Goal: Information Seeking & Learning: Learn about a topic

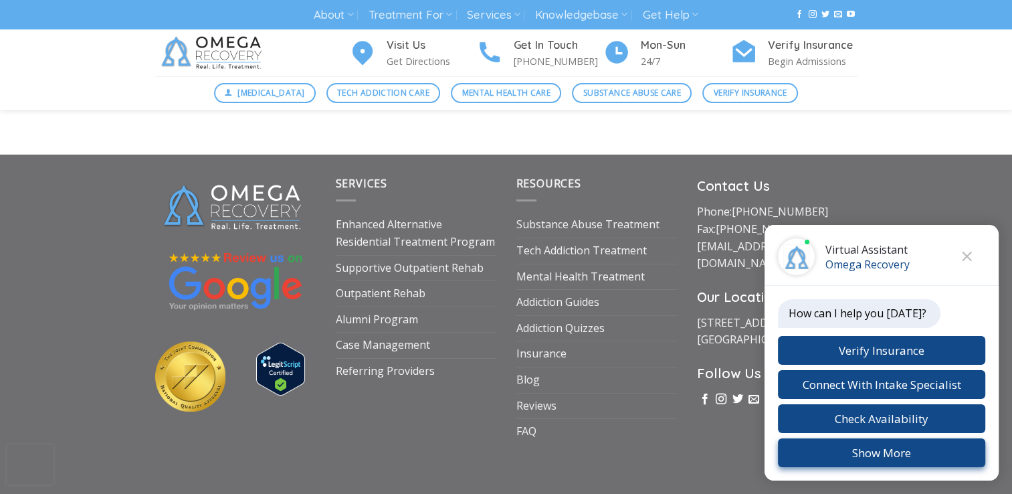
scroll to position [4704, 0]
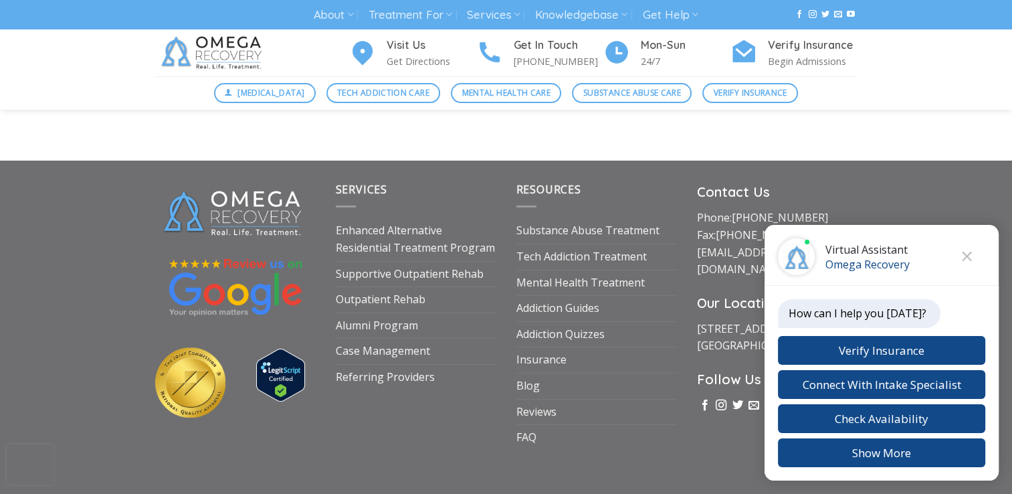
click at [967, 256] on icon "Close chat" at bounding box center [966, 255] width 9 height 9
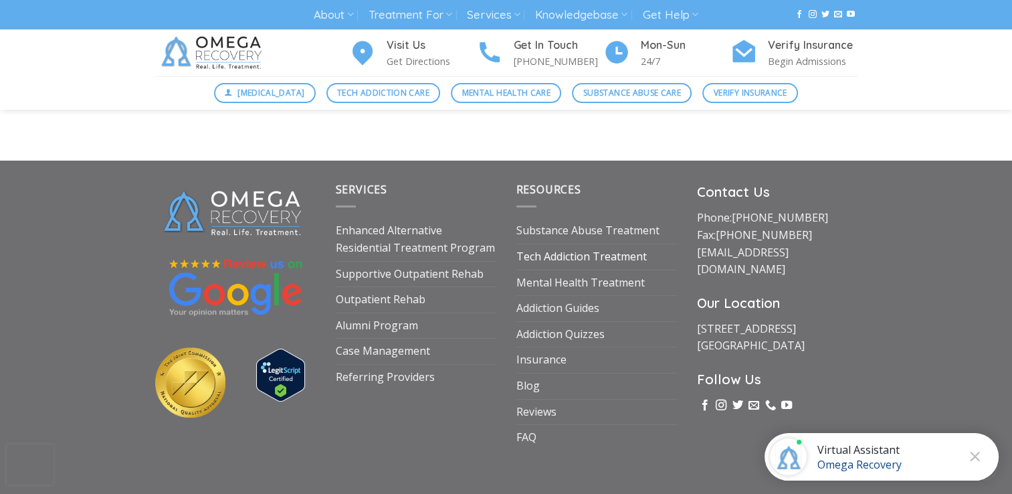
click at [593, 244] on link "Tech Addiction Treatment" at bounding box center [581, 256] width 130 height 25
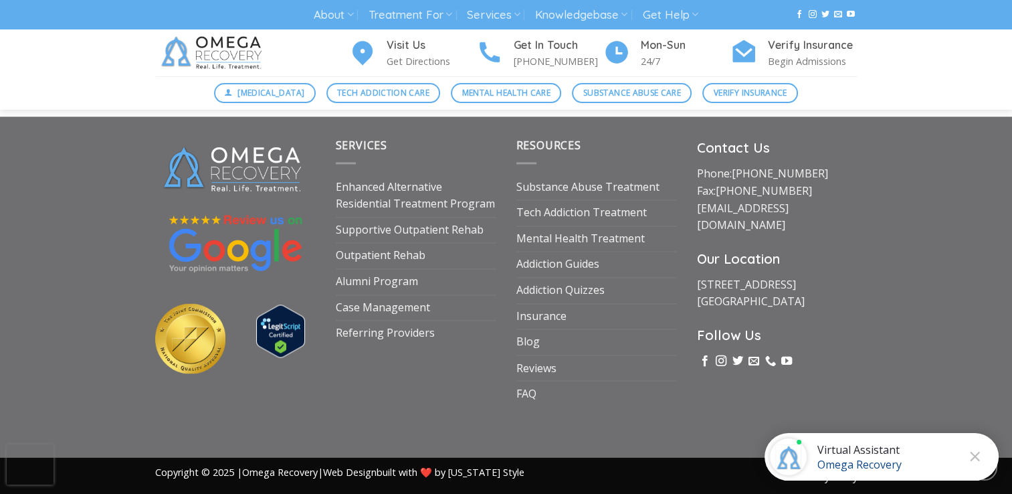
scroll to position [2166, 0]
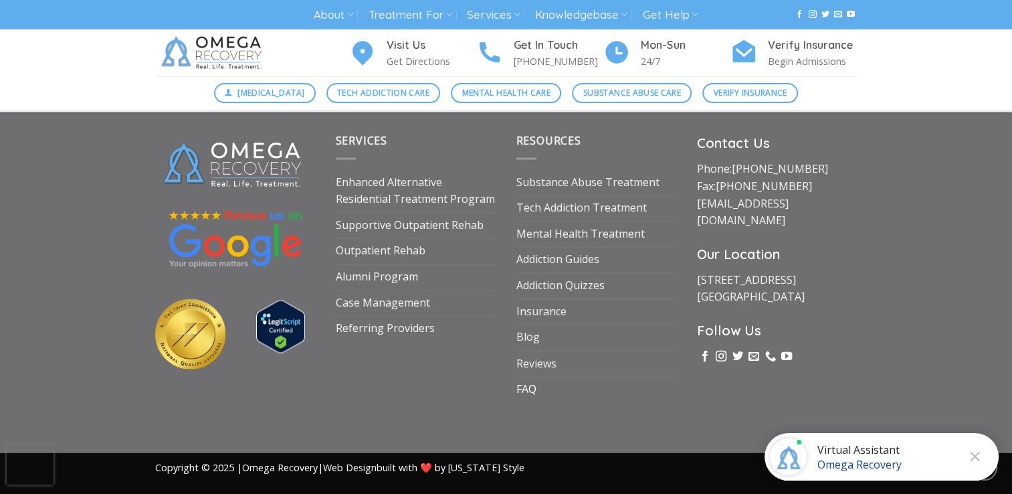
click at [532, 389] on link "FAQ" at bounding box center [526, 388] width 20 height 25
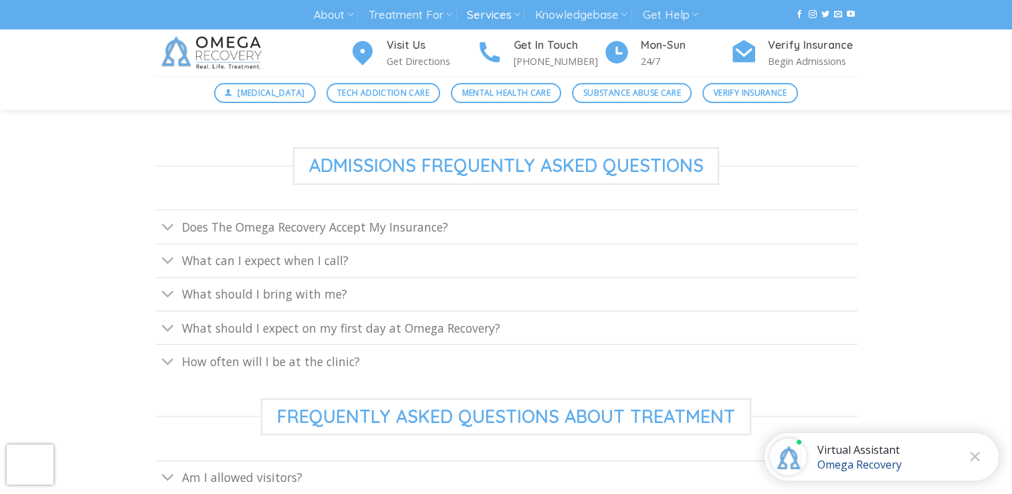
scroll to position [522, 0]
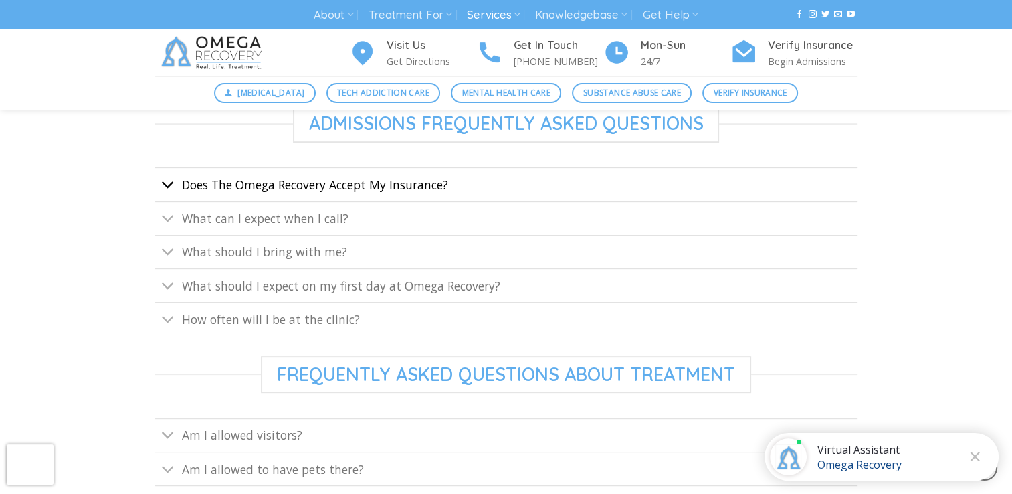
click at [180, 186] on button "Toggle" at bounding box center [168, 186] width 26 height 29
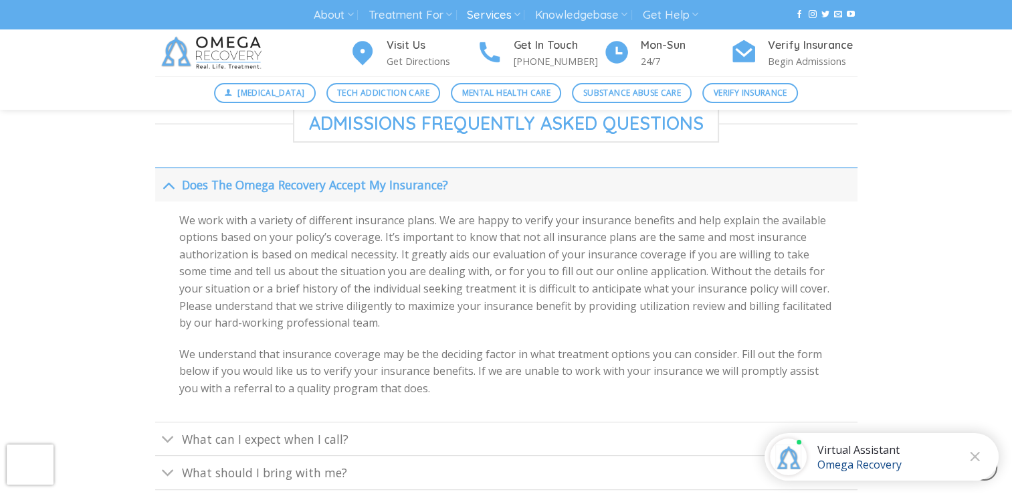
click at [174, 185] on icon "Toggle" at bounding box center [168, 185] width 14 height 25
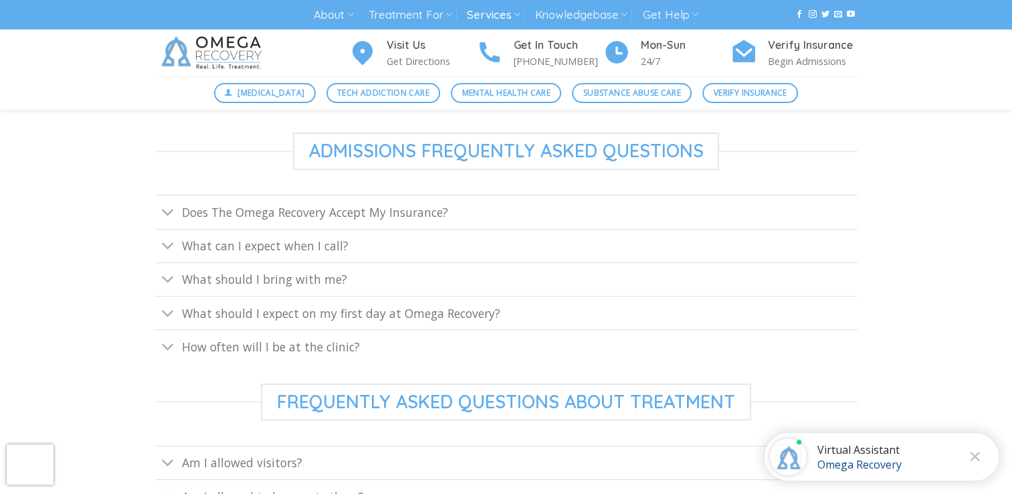
scroll to position [0, 0]
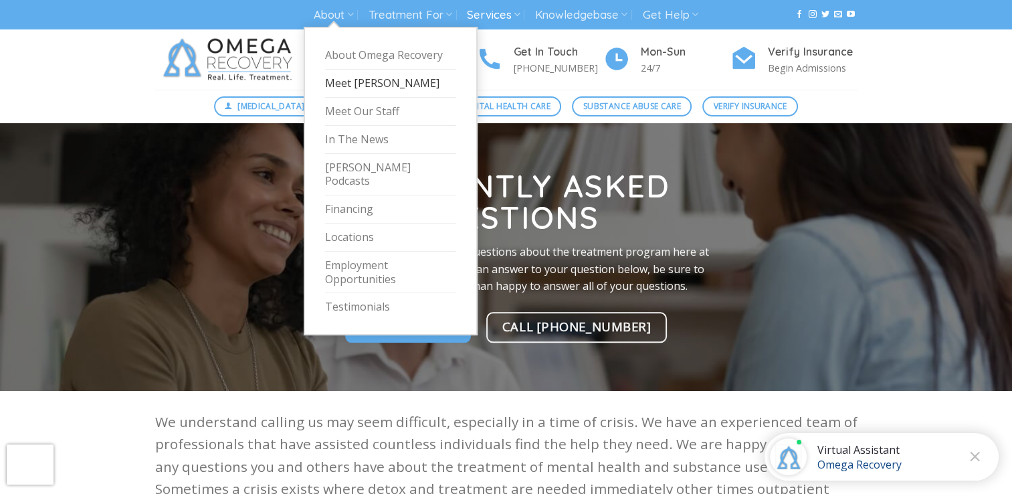
click at [361, 80] on link "Meet [PERSON_NAME]" at bounding box center [390, 84] width 131 height 28
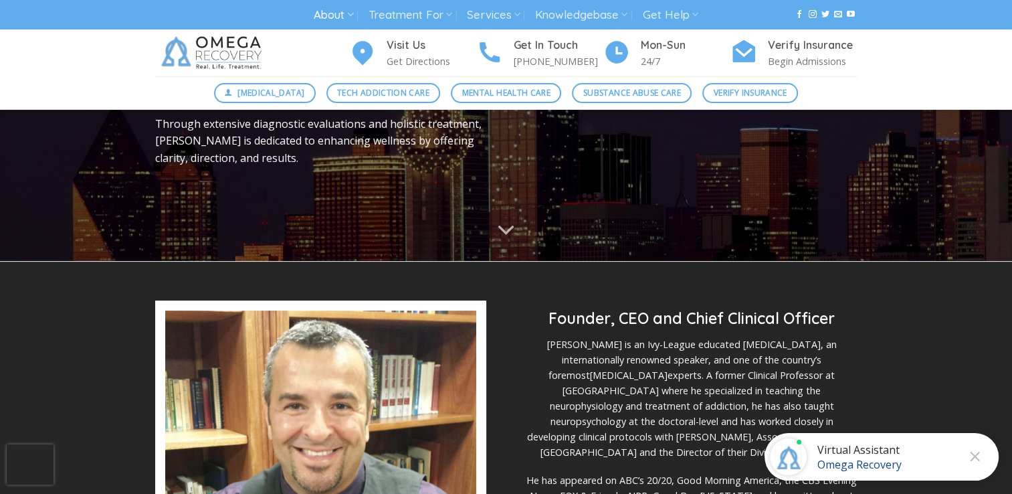
scroll to position [123, 0]
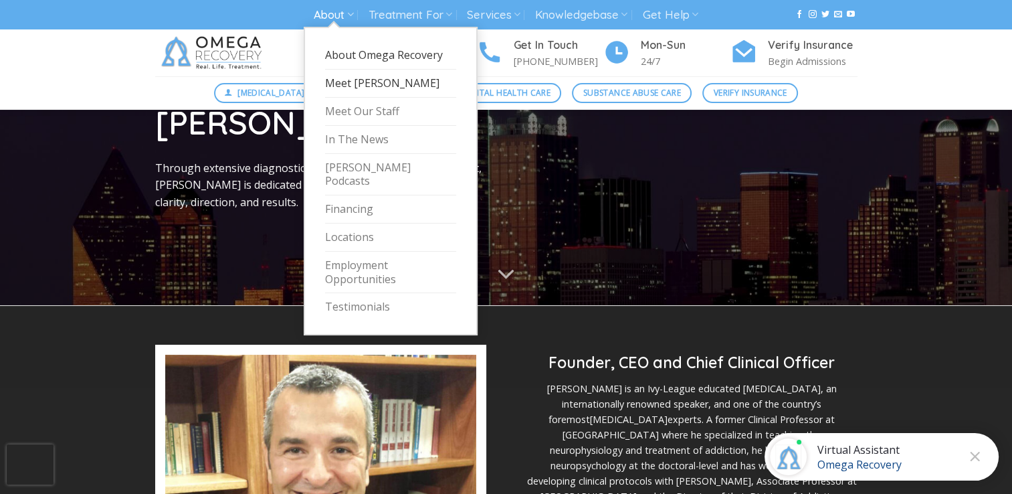
click at [383, 53] on link "About Omega Recovery" at bounding box center [390, 55] width 131 height 28
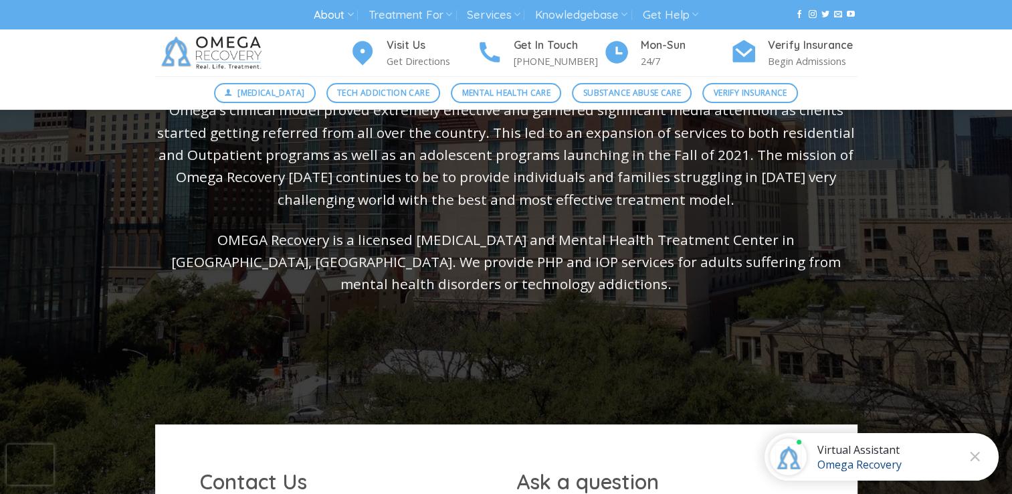
scroll to position [417, 0]
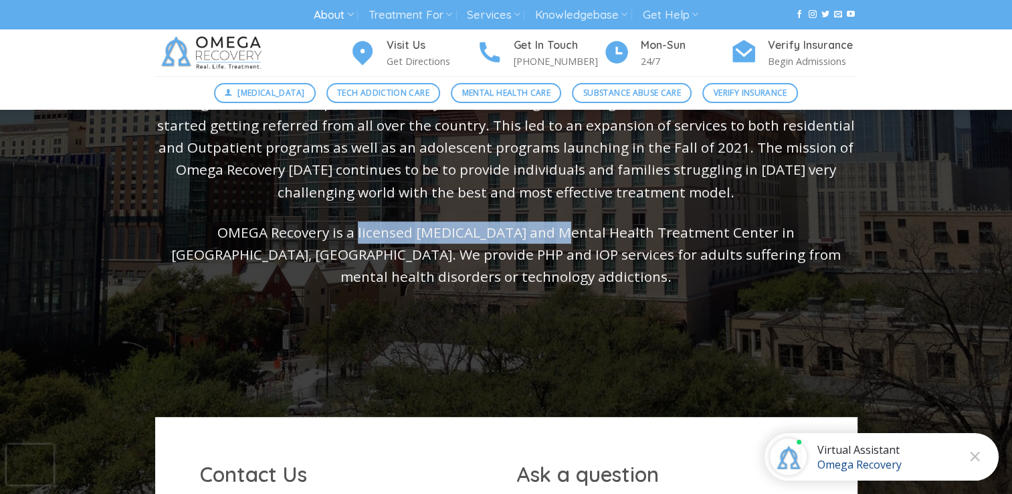
drag, startPoint x: 302, startPoint y: 231, endPoint x: 498, endPoint y: 230, distance: 195.3
click at [498, 230] on p "OMEGA Recovery is a licensed Technology Addiction and Mental Health Treatment C…" at bounding box center [506, 254] width 702 height 67
copy p "licensed Technology Addiction"
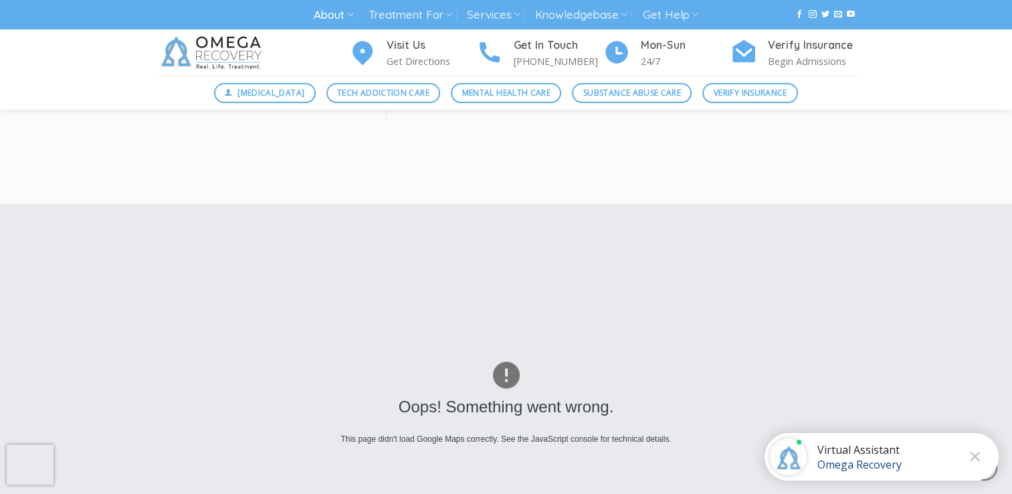
scroll to position [1680, 0]
